Goal: Navigation & Orientation: Find specific page/section

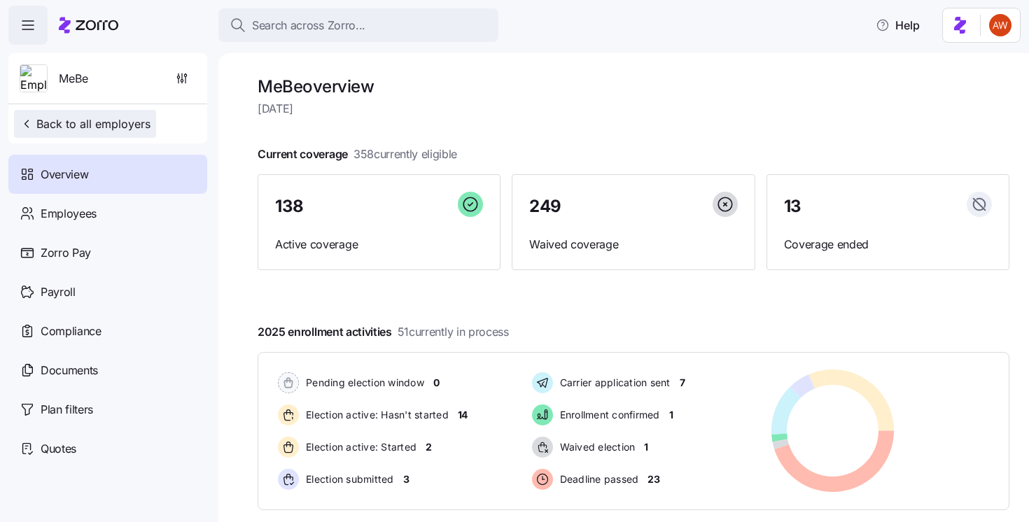
click at [120, 127] on span "Back to all employers" at bounding box center [85, 124] width 131 height 17
